Goal: Navigation & Orientation: Find specific page/section

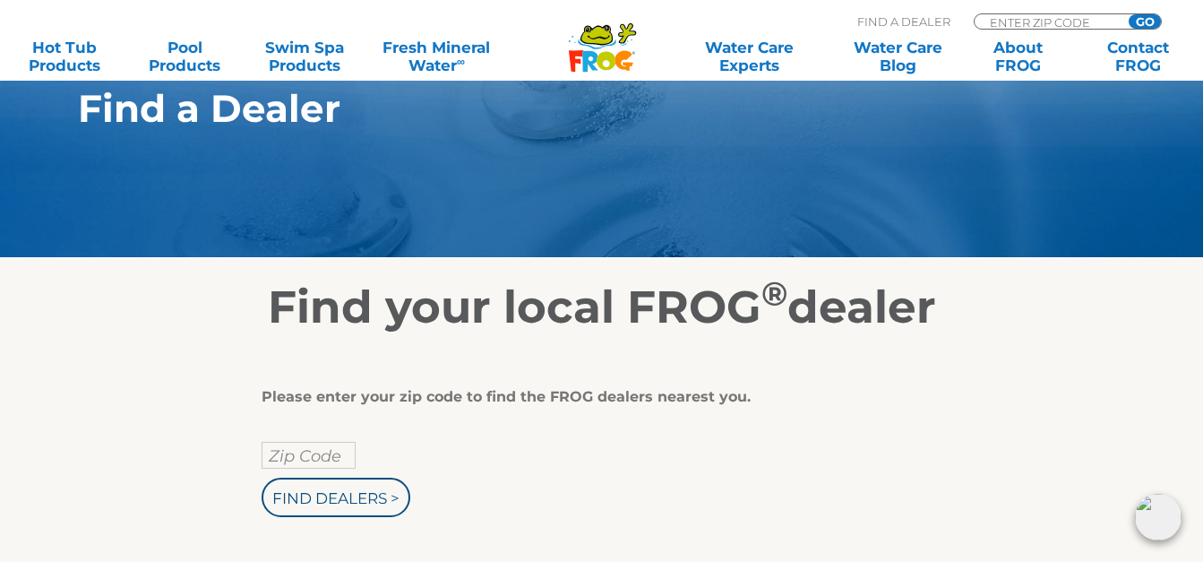
scroll to position [179, 0]
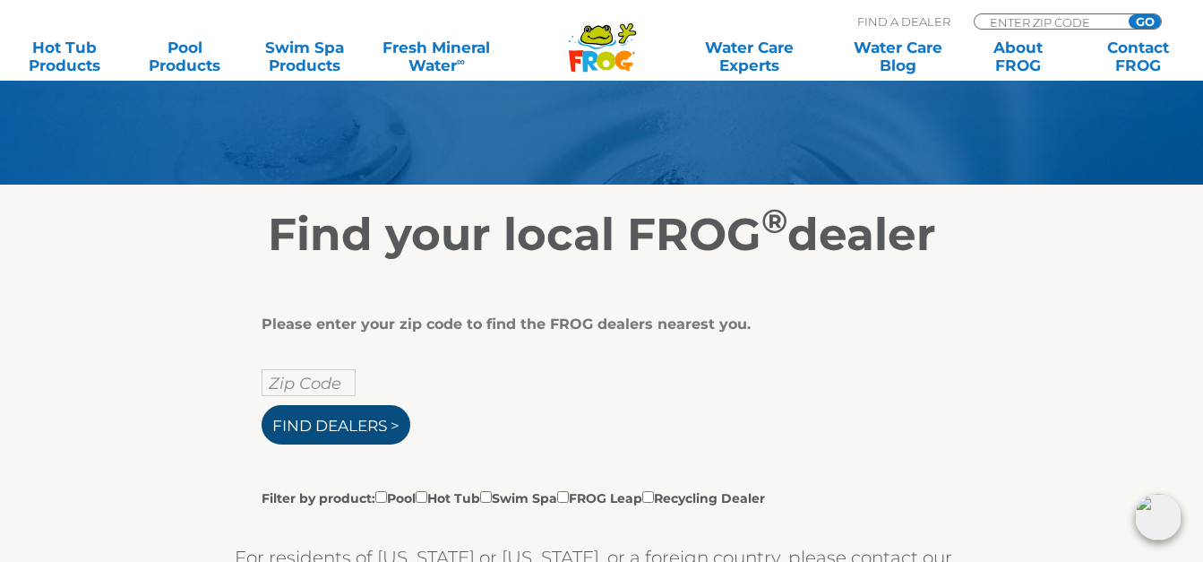
click at [330, 417] on input "Find Dealers >" at bounding box center [336, 424] width 149 height 39
type input "ENTER ZIP CODE"
click at [319, 386] on input "text" at bounding box center [309, 382] width 94 height 27
type input "08902"
click at [349, 423] on input "Find Dealers >" at bounding box center [336, 424] width 149 height 39
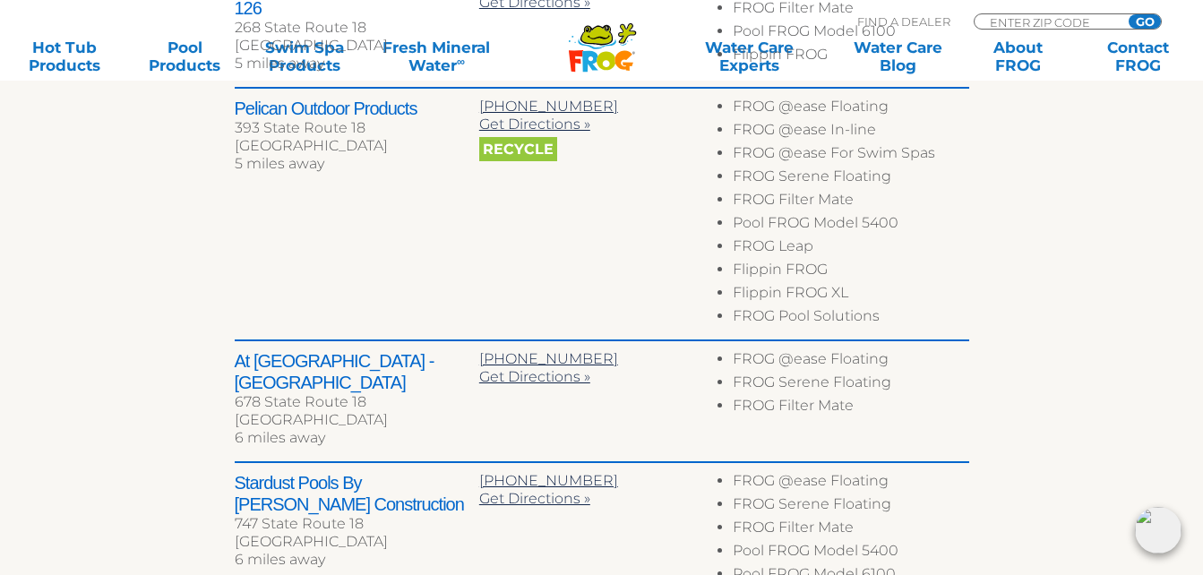
scroll to position [1165, 0]
